Goal: Transaction & Acquisition: Purchase product/service

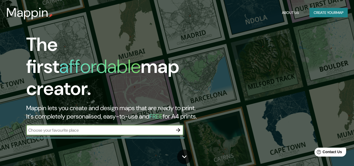
click at [73, 127] on input "text" at bounding box center [99, 130] width 147 height 6
type input "ibague"
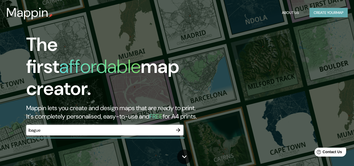
click at [328, 11] on button "Create your map" at bounding box center [329, 13] width 38 height 10
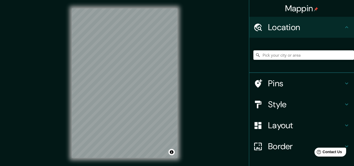
click at [21, 10] on div "Mappin Location Pins Style Layout Border Choose a border. Hint : you can make l…" at bounding box center [177, 87] width 354 height 175
click at [262, 56] on input "Pick your city or area" at bounding box center [304, 54] width 101 height 9
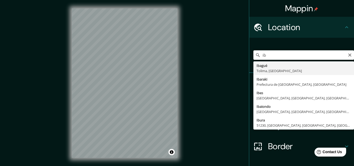
type input "Ibagué, Tolima, Colombia"
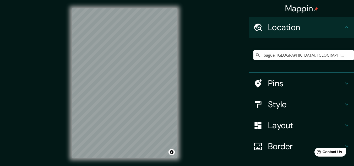
click at [277, 105] on h4 "Style" at bounding box center [306, 104] width 76 height 10
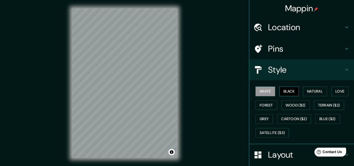
click at [283, 93] on button "Black" at bounding box center [290, 92] width 20 height 10
click at [309, 93] on button "Natural" at bounding box center [315, 92] width 24 height 10
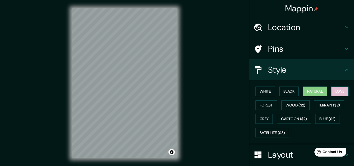
click at [337, 92] on button "Love" at bounding box center [340, 92] width 17 height 10
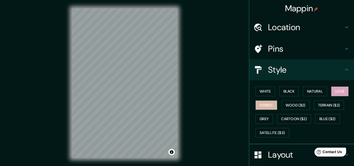
click at [266, 108] on button "Forest" at bounding box center [267, 105] width 22 height 10
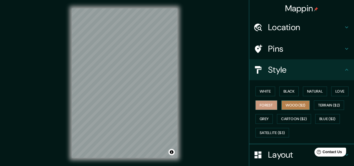
click at [292, 103] on button "Wood ($2)" at bounding box center [296, 105] width 28 height 10
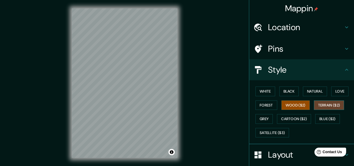
click at [335, 105] on button "Terrain ($2)" at bounding box center [329, 105] width 30 height 10
click at [314, 93] on button "Natural" at bounding box center [315, 92] width 24 height 10
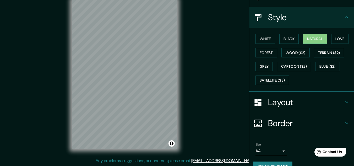
scroll to position [64, 0]
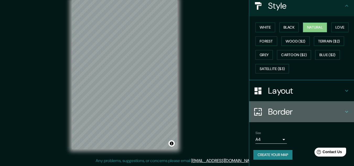
click at [283, 114] on h4 "Border" at bounding box center [306, 112] width 76 height 10
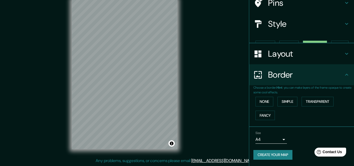
scroll to position [37, 0]
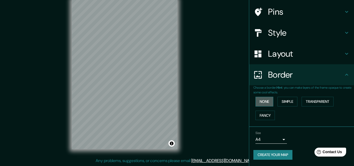
click at [266, 102] on button "None" at bounding box center [265, 102] width 18 height 10
click at [283, 105] on button "Simple" at bounding box center [288, 102] width 20 height 10
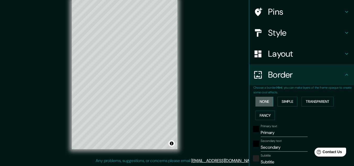
click at [263, 101] on button "None" at bounding box center [265, 102] width 18 height 10
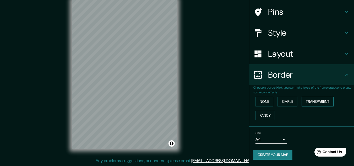
click at [311, 99] on button "Transparent" at bounding box center [318, 102] width 32 height 10
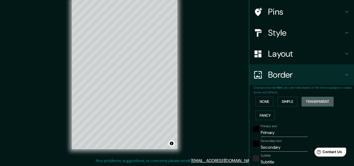
click at [311, 99] on button "Transparent" at bounding box center [318, 102] width 32 height 10
type input "193"
type input "32"
click at [263, 100] on button "None" at bounding box center [265, 102] width 18 height 10
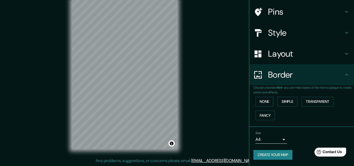
click at [271, 37] on h4 "Style" at bounding box center [306, 33] width 76 height 10
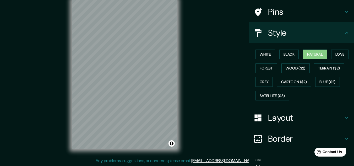
click at [270, 38] on h4 "Style" at bounding box center [306, 33] width 76 height 10
click at [287, 118] on h4 "Layout" at bounding box center [306, 118] width 76 height 10
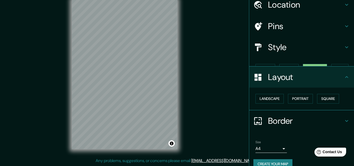
scroll to position [23, 0]
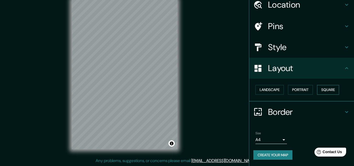
click at [325, 92] on button "Square" at bounding box center [328, 90] width 22 height 10
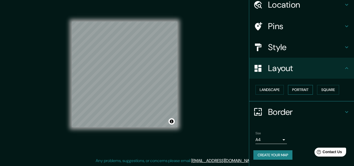
click at [303, 90] on button "Portrait" at bounding box center [300, 90] width 25 height 10
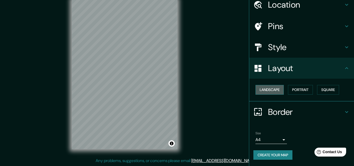
click at [274, 91] on button "Landscape" at bounding box center [270, 90] width 28 height 10
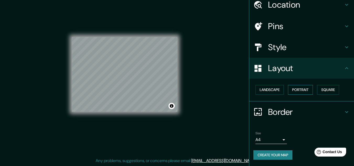
click at [294, 91] on button "Portrait" at bounding box center [300, 90] width 25 height 10
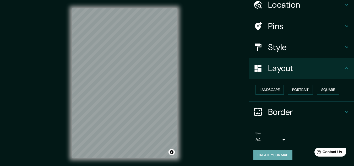
click at [268, 155] on button "Create your map" at bounding box center [273, 155] width 39 height 10
click at [278, 153] on div "Create your map" at bounding box center [302, 155] width 97 height 10
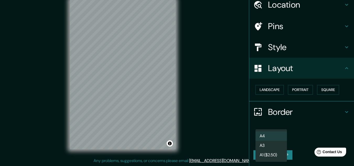
click at [282, 140] on body "Mappin Location Ibagué, Tolima, Colombia Pins Style Layout Landscape Portrait S…" at bounding box center [177, 74] width 354 height 166
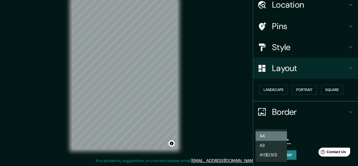
click at [274, 139] on li "A4" at bounding box center [271, 135] width 31 height 9
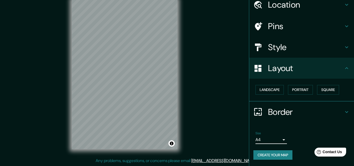
click at [273, 156] on button "Create your map" at bounding box center [273, 155] width 39 height 10
click at [275, 155] on div "Create your map" at bounding box center [302, 155] width 97 height 10
click at [275, 155] on button "Create your map" at bounding box center [273, 155] width 39 height 10
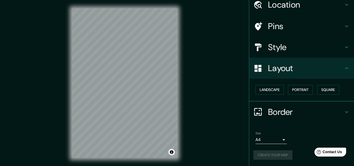
scroll to position [9, 0]
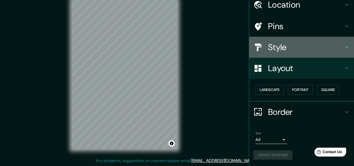
click at [287, 47] on h4 "Style" at bounding box center [306, 47] width 76 height 10
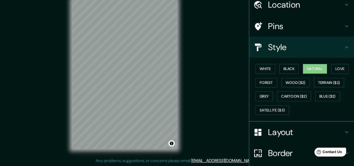
click at [268, 45] on h4 "Style" at bounding box center [306, 47] width 76 height 10
click at [285, 27] on h4 "Pins" at bounding box center [306, 26] width 76 height 10
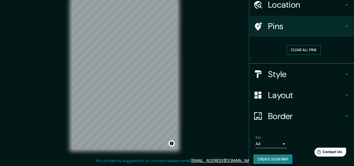
click at [294, 47] on button "Clear all pins" at bounding box center [304, 50] width 34 height 10
click at [300, 51] on button "Clear all pins" at bounding box center [304, 50] width 34 height 10
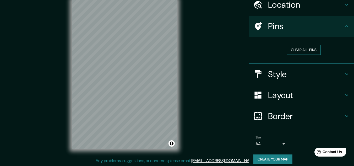
click at [300, 51] on button "Clear all pins" at bounding box center [304, 50] width 34 height 10
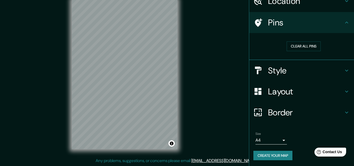
scroll to position [27, 0]
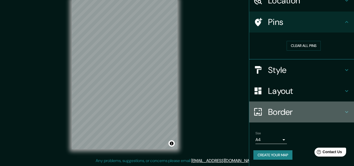
click at [280, 116] on h4 "Border" at bounding box center [306, 112] width 76 height 10
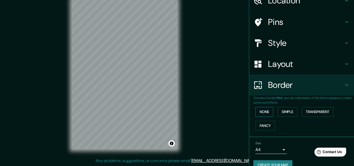
click at [261, 112] on button "None" at bounding box center [265, 112] width 18 height 10
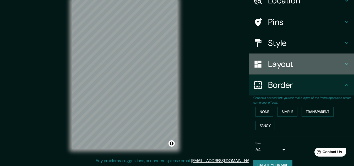
click at [279, 68] on h4 "Layout" at bounding box center [306, 64] width 76 height 10
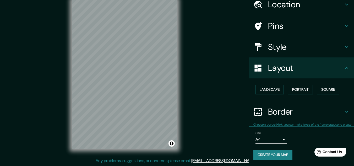
scroll to position [23, 0]
click at [277, 92] on button "Landscape" at bounding box center [270, 90] width 28 height 10
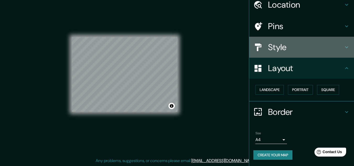
click at [272, 42] on h4 "Style" at bounding box center [306, 47] width 76 height 10
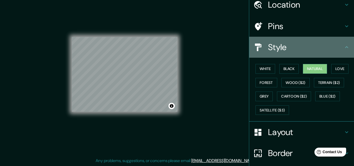
click at [272, 43] on h4 "Style" at bounding box center [306, 47] width 76 height 10
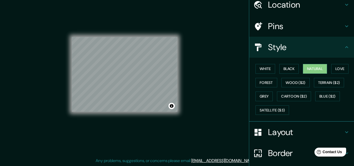
click at [268, 131] on h4 "Layout" at bounding box center [306, 132] width 76 height 10
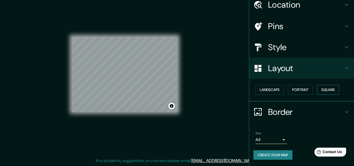
click at [330, 91] on button "Square" at bounding box center [328, 90] width 22 height 10
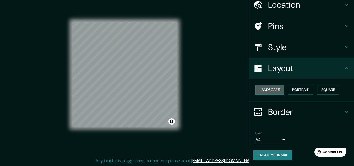
click at [270, 87] on button "Landscape" at bounding box center [270, 90] width 28 height 10
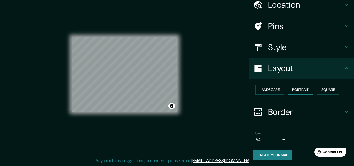
click at [292, 89] on button "Portrait" at bounding box center [300, 90] width 25 height 10
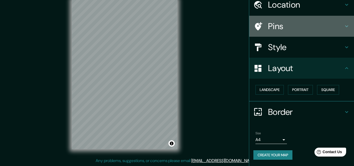
click at [258, 24] on icon at bounding box center [258, 26] width 9 height 9
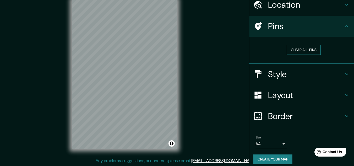
click at [299, 47] on button "Clear all pins" at bounding box center [304, 50] width 34 height 10
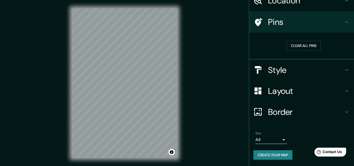
scroll to position [9, 0]
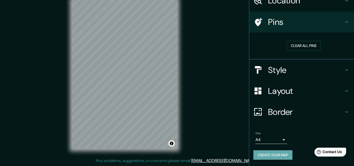
click at [269, 156] on button "Create your map" at bounding box center [273, 155] width 39 height 10
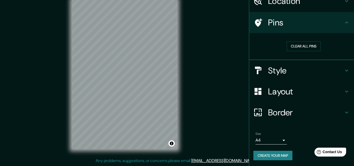
scroll to position [27, 0]
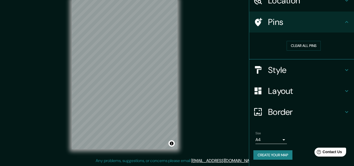
click at [277, 111] on h4 "Border" at bounding box center [306, 112] width 76 height 10
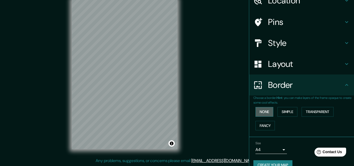
click at [264, 112] on button "None" at bounding box center [265, 112] width 18 height 10
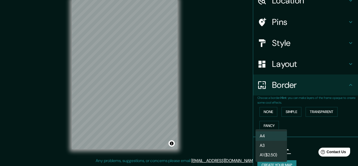
click at [279, 150] on body "Mappin Location Ibagué, Tolima, Colombia Pins Style Layout Border Choose a bord…" at bounding box center [179, 74] width 358 height 166
click at [275, 141] on li "A3" at bounding box center [271, 145] width 31 height 9
type input "a4"
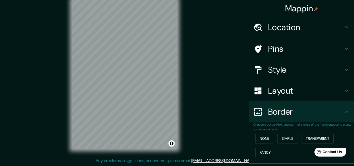
scroll to position [37, 0]
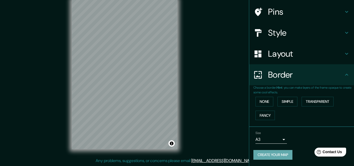
click at [276, 156] on button "Create your map" at bounding box center [273, 155] width 39 height 10
click at [261, 154] on button "Create your map" at bounding box center [273, 155] width 39 height 10
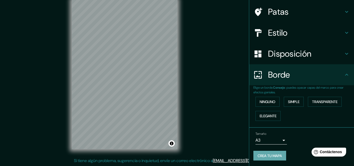
click at [274, 154] on font "Crea tu mapa" at bounding box center [270, 155] width 24 height 5
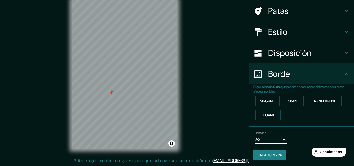
scroll to position [0, 0]
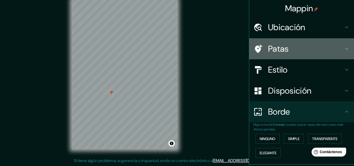
click at [274, 47] on font "Patas" at bounding box center [278, 48] width 21 height 11
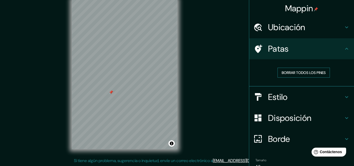
click at [288, 71] on font "Borrar todos los pines" at bounding box center [304, 72] width 44 height 5
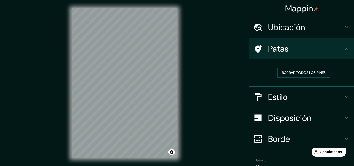
scroll to position [9, 0]
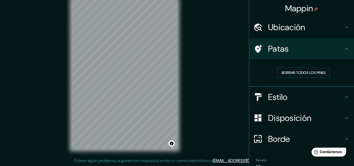
click at [268, 95] on font "Estilo" at bounding box center [278, 97] width 20 height 11
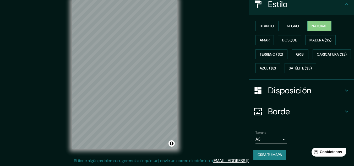
scroll to position [80, 0]
click at [296, 94] on font "Disposición" at bounding box center [289, 90] width 43 height 11
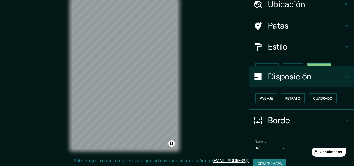
scroll to position [23, 0]
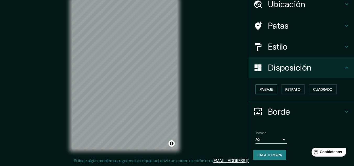
click at [266, 91] on font "Paisaje" at bounding box center [266, 89] width 13 height 5
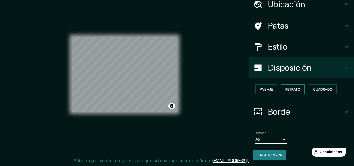
click at [288, 90] on font "Retrato" at bounding box center [293, 89] width 15 height 5
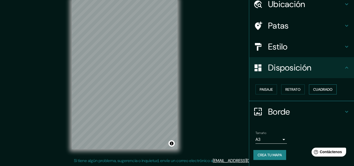
click at [315, 87] on font "Cuadrado" at bounding box center [323, 89] width 19 height 5
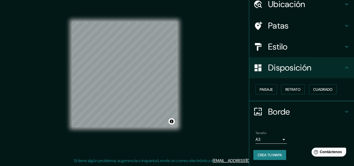
click at [344, 68] on icon at bounding box center [347, 68] width 6 height 6
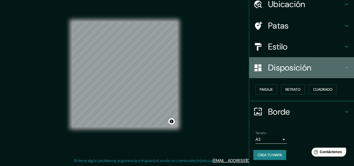
click at [344, 68] on icon at bounding box center [347, 68] width 6 height 6
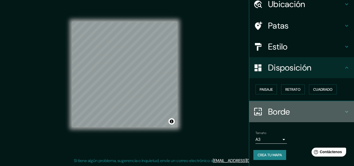
click at [268, 112] on font "Borde" at bounding box center [279, 111] width 22 height 11
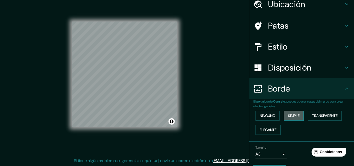
click at [288, 114] on font "Simple" at bounding box center [294, 115] width 12 height 5
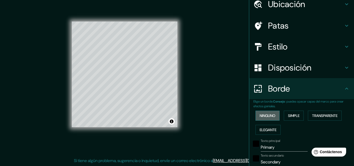
click at [271, 115] on font "Ninguno" at bounding box center [268, 115] width 16 height 5
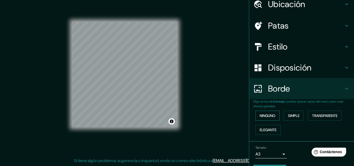
scroll to position [38, 0]
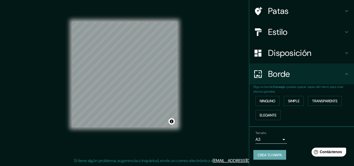
click at [267, 152] on font "Crea tu mapa" at bounding box center [270, 155] width 24 height 7
click at [281, 142] on body "Mappin Ubicación Ibagué, Tolima, Colombia Patas Estilo Disposición Borde Elige …" at bounding box center [177, 74] width 354 height 166
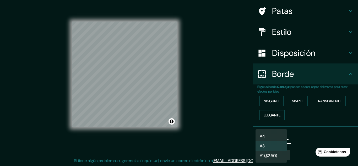
click at [243, 135] on div at bounding box center [179, 83] width 358 height 166
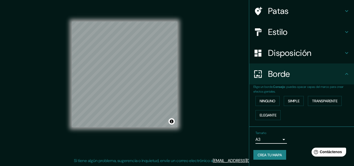
click at [273, 156] on font "Crea tu mapa" at bounding box center [270, 155] width 24 height 5
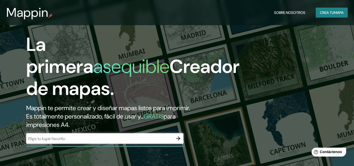
scroll to position [26, 0]
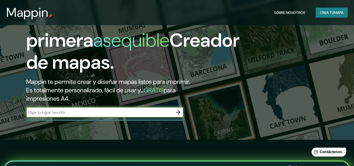
click at [99, 115] on input "text" at bounding box center [99, 112] width 147 height 6
type input "ibague"
click at [324, 14] on font "Crea tu" at bounding box center [327, 12] width 14 height 5
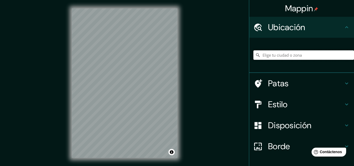
click at [273, 53] on input "Elige tu ciudad o zona" at bounding box center [304, 54] width 101 height 9
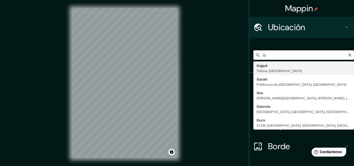
type input "Ibagué, [GEOGRAPHIC_DATA], [GEOGRAPHIC_DATA]"
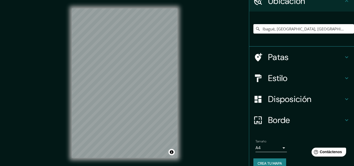
scroll to position [35, 0]
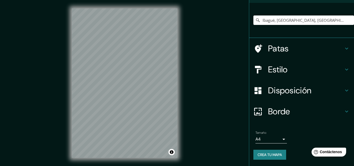
click at [270, 152] on font "Crea tu mapa" at bounding box center [270, 154] width 24 height 5
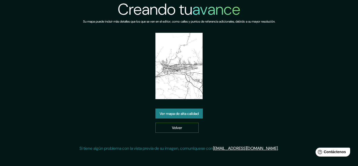
click at [171, 128] on link "Volver" at bounding box center [177, 128] width 43 height 10
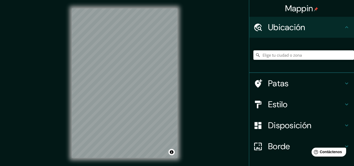
click at [301, 50] on div at bounding box center [304, 55] width 101 height 26
click at [300, 54] on input "Elige tu ciudad o zona" at bounding box center [304, 54] width 101 height 9
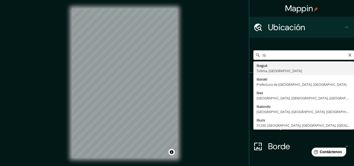
type input "Ibagué, [GEOGRAPHIC_DATA], [GEOGRAPHIC_DATA]"
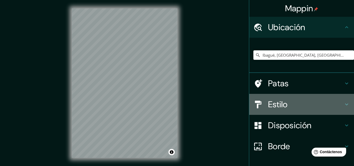
click at [280, 104] on font "Estilo" at bounding box center [278, 104] width 20 height 11
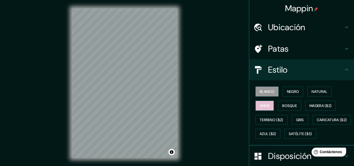
click at [264, 107] on font "Amar" at bounding box center [265, 105] width 10 height 5
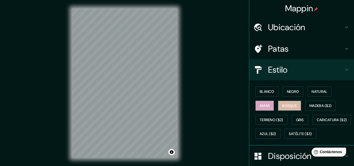
click at [283, 108] on font "Bosque" at bounding box center [290, 105] width 15 height 7
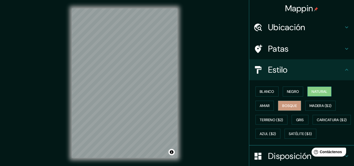
click at [314, 93] on font "Natural" at bounding box center [320, 91] width 16 height 5
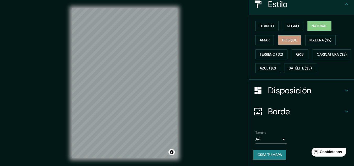
scroll to position [80, 0]
click at [273, 153] on font "Crea tu mapa" at bounding box center [270, 154] width 24 height 5
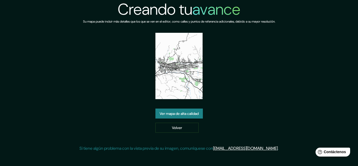
click at [164, 111] on font "Ver mapa de alta calidad" at bounding box center [179, 113] width 39 height 5
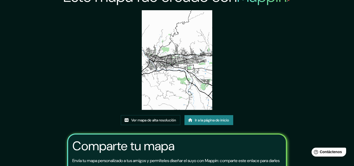
scroll to position [39, 0]
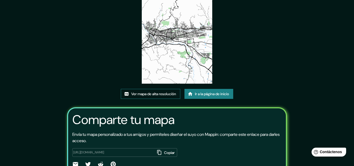
click at [148, 95] on font "Ver mapa de alta resolución" at bounding box center [153, 94] width 45 height 5
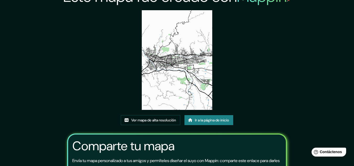
scroll to position [0, 0]
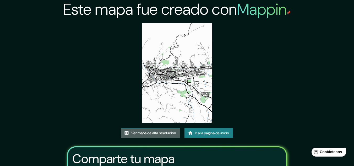
click at [177, 134] on link "Ver mapa de alta resolución" at bounding box center [151, 133] width 60 height 10
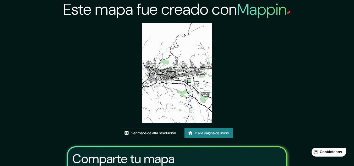
click at [218, 131] on font "Ir a la página de inicio" at bounding box center [212, 133] width 34 height 5
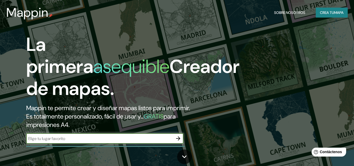
click at [167, 139] on input "text" at bounding box center [99, 139] width 147 height 6
type input "ibague"
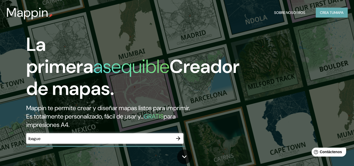
click at [320, 14] on font "Crea tu" at bounding box center [327, 12] width 14 height 5
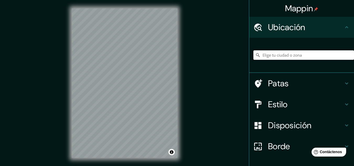
click at [305, 57] on input "Elige tu ciudad o zona" at bounding box center [304, 54] width 101 height 9
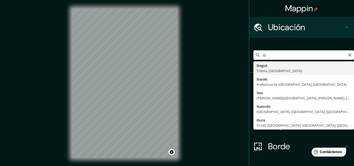
type input "Ibagué, [GEOGRAPHIC_DATA], [GEOGRAPHIC_DATA]"
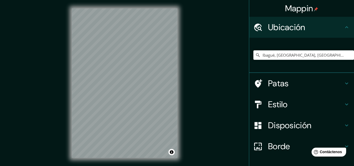
click at [294, 100] on h4 "Estilo" at bounding box center [306, 104] width 76 height 10
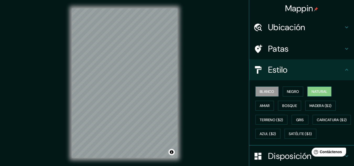
click at [314, 92] on font "Natural" at bounding box center [320, 91] width 16 height 5
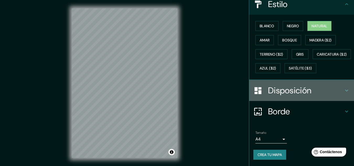
click at [300, 96] on div "Disposición" at bounding box center [302, 90] width 105 height 21
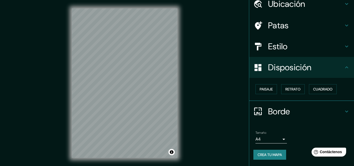
scroll to position [23, 0]
click at [290, 92] on font "Retrato" at bounding box center [293, 89] width 15 height 7
click at [282, 94] on button "Retrato" at bounding box center [294, 89] width 24 height 10
click at [263, 93] on font "Paisaje" at bounding box center [266, 89] width 13 height 7
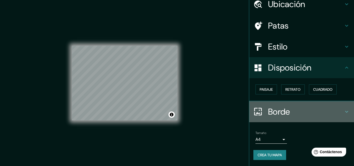
click at [292, 113] on h4 "Borde" at bounding box center [306, 112] width 76 height 10
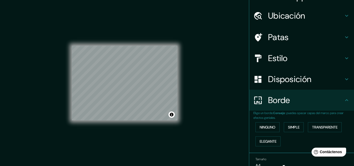
scroll to position [38, 0]
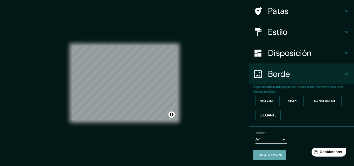
click at [273, 157] on font "Crea tu mapa" at bounding box center [270, 155] width 24 height 5
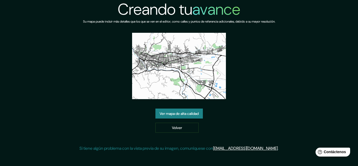
click at [191, 113] on font "Ver mapa de alta calidad" at bounding box center [179, 113] width 39 height 5
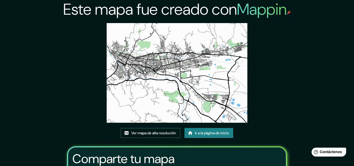
click at [163, 133] on font "Ver mapa de alta resolución" at bounding box center [153, 133] width 45 height 5
